Goal: Check status: Check status

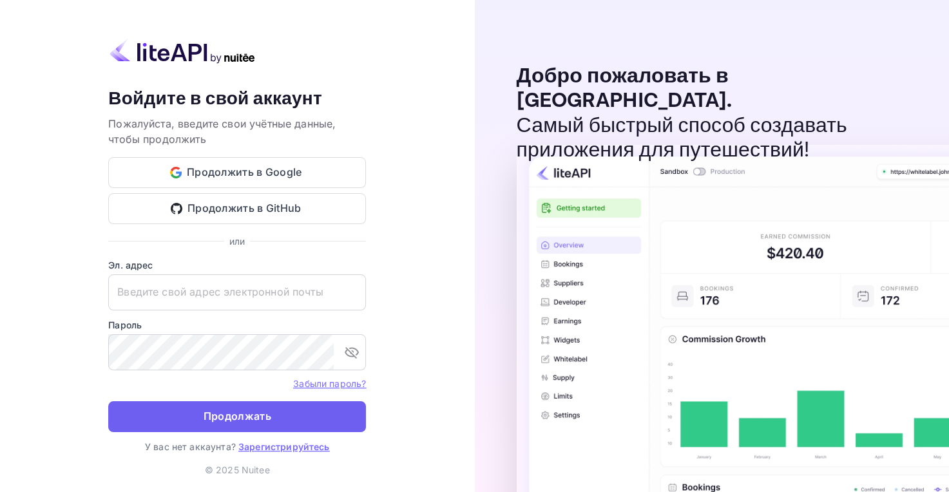
type input "[EMAIL_ADDRESS][DOMAIN_NAME]"
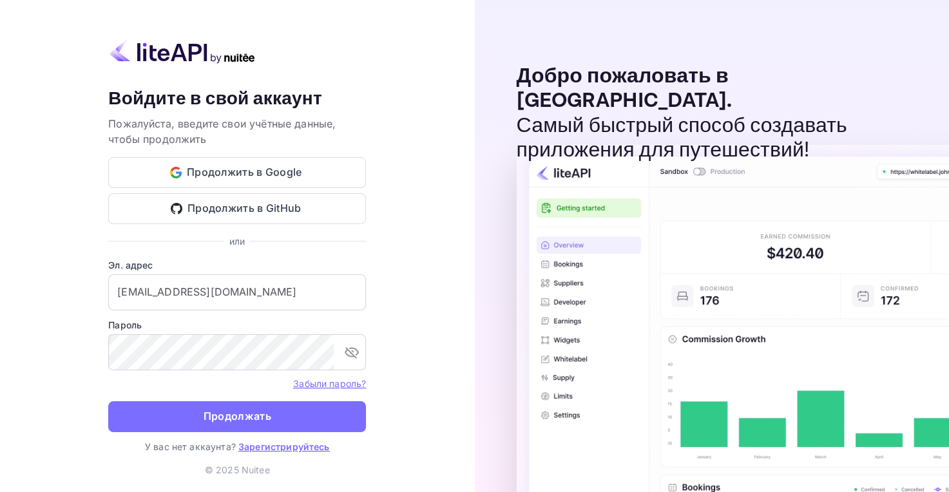
click at [244, 428] on button "Продолжать" at bounding box center [237, 417] width 258 height 31
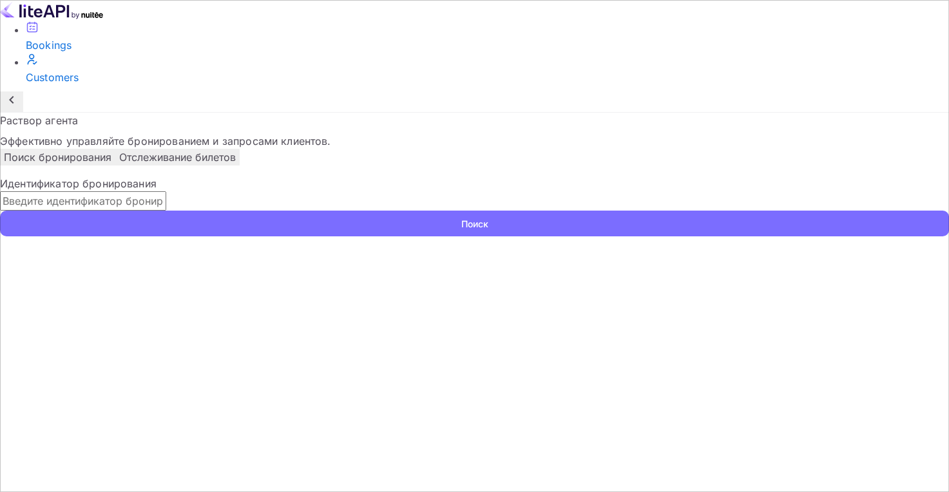
click at [166, 202] on input "text" at bounding box center [83, 200] width 166 height 19
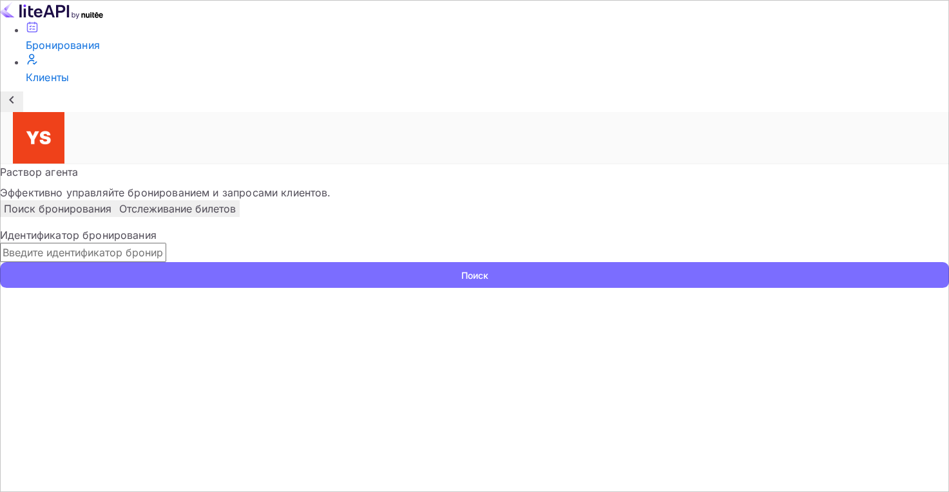
paste input "9399910"
type input "9399910"
click at [249, 262] on button "Поиск" at bounding box center [474, 275] width 949 height 26
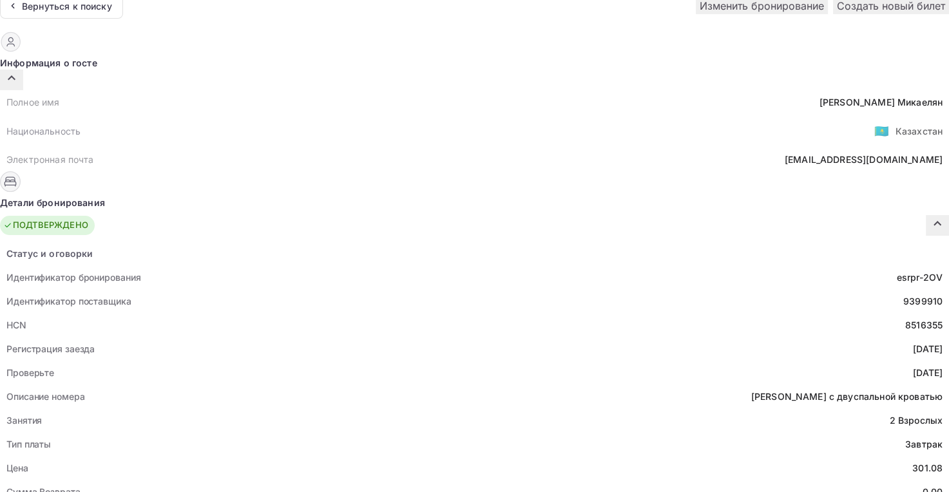
scroll to position [193, 0]
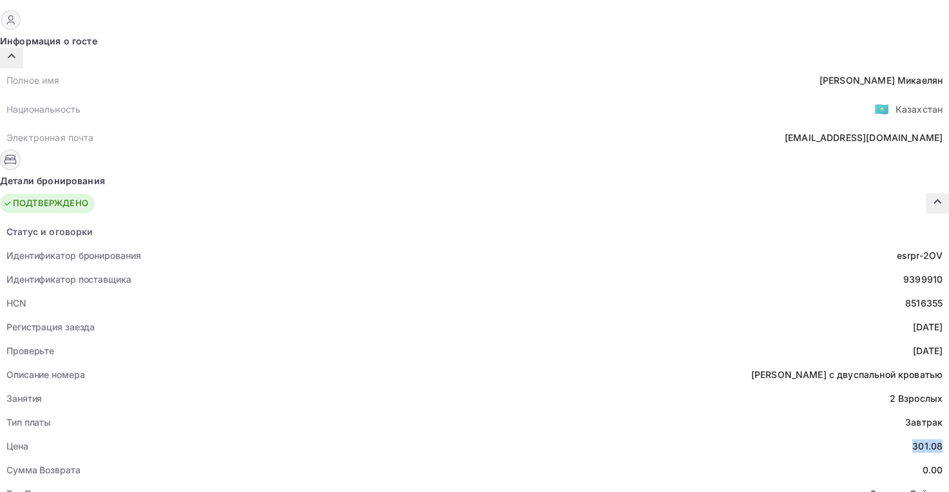
drag, startPoint x: 507, startPoint y: 324, endPoint x: 539, endPoint y: 320, distance: 32.4
click at [539, 434] on div "Цена 301.08" at bounding box center [474, 446] width 949 height 24
copy div "301.08"
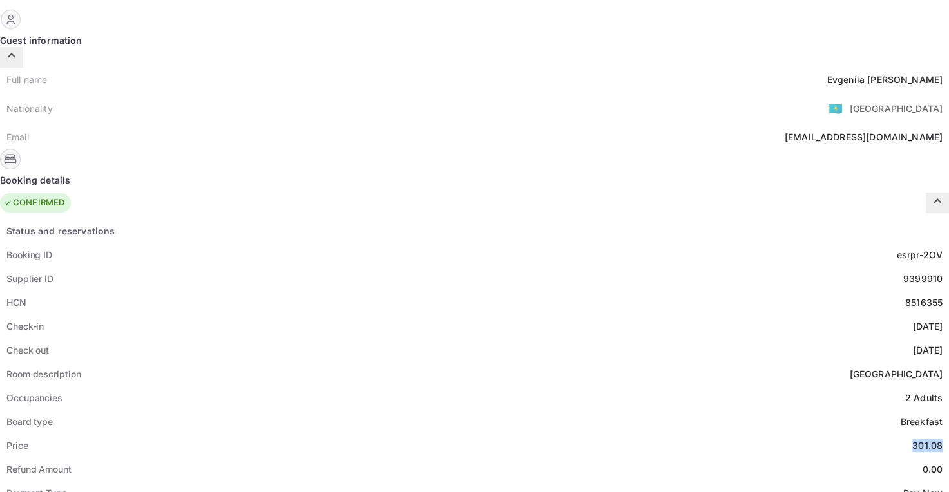
scroll to position [322, 0]
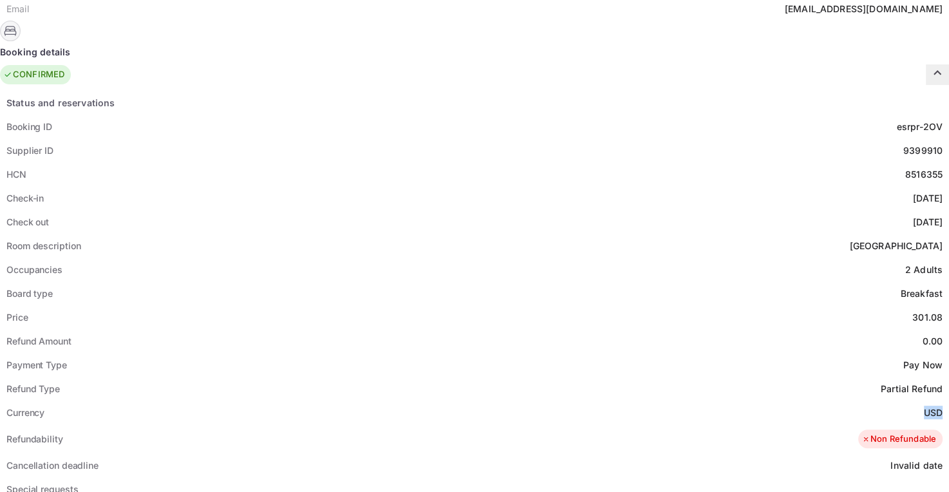
drag, startPoint x: 510, startPoint y: 286, endPoint x: 543, endPoint y: 281, distance: 33.3
click at [543, 401] on div "Currency USD" at bounding box center [474, 413] width 949 height 24
copy ya-tr-span "USD"
